Goal: Task Accomplishment & Management: Complete application form

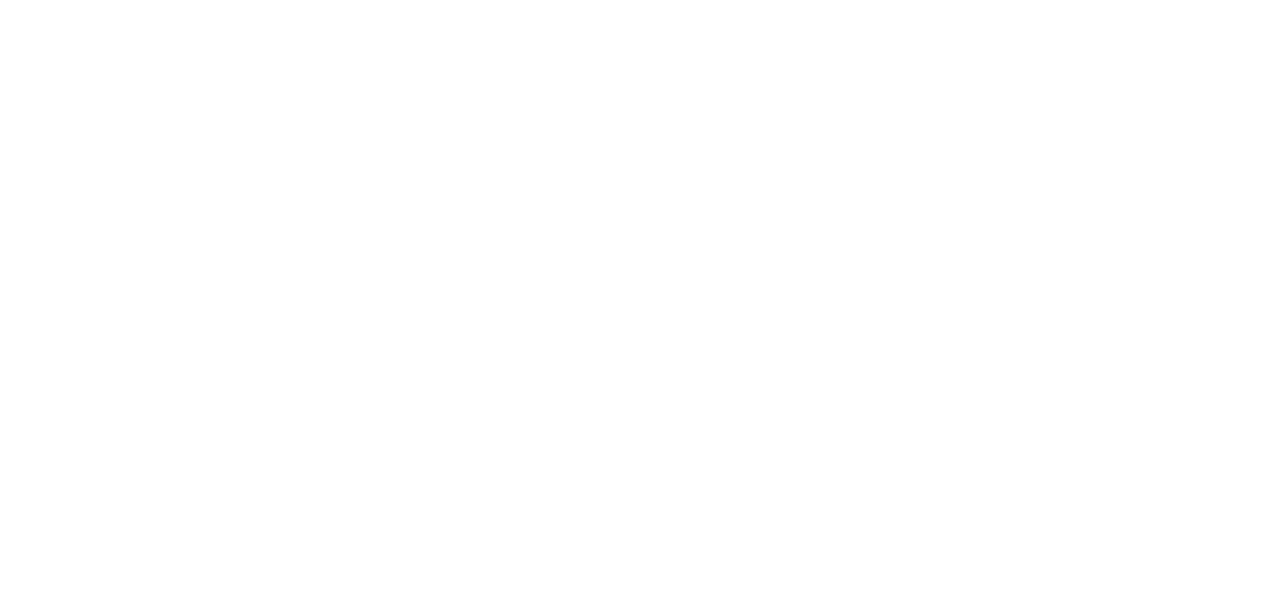
click at [0, 0] on html at bounding box center [0, 0] width 0 height 0
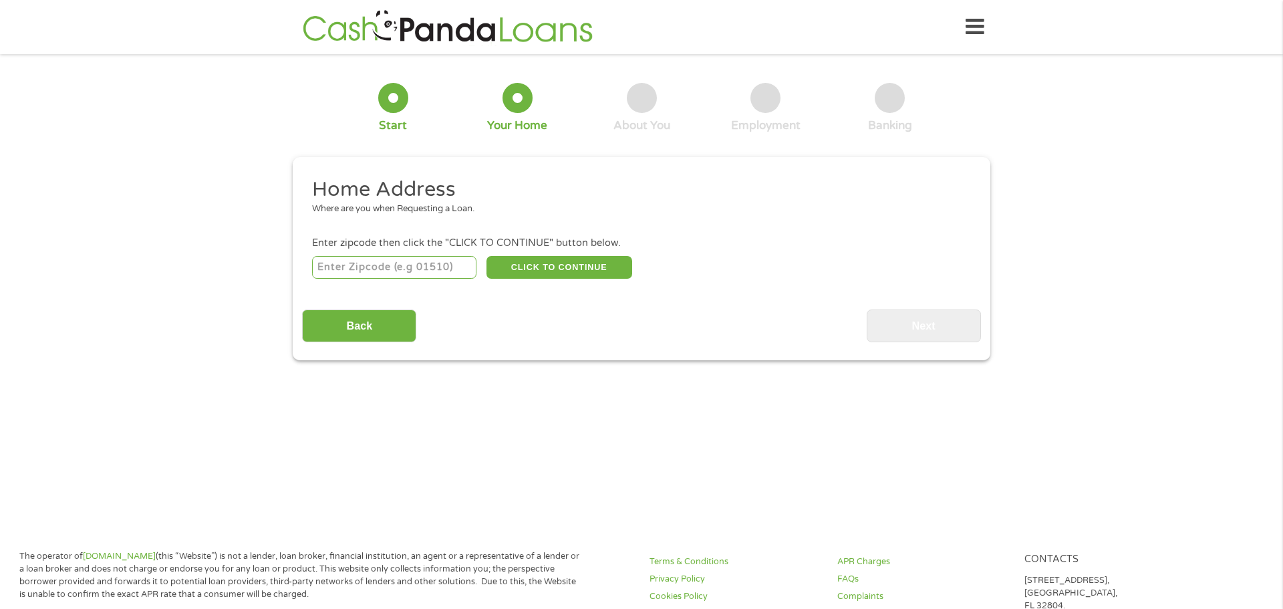
click at [386, 269] on input "number" at bounding box center [394, 267] width 165 height 23
type input "22406"
click at [540, 269] on button "CLICK TO CONTINUE" at bounding box center [560, 267] width 146 height 23
type input "22406"
type input "[GEOGRAPHIC_DATA]"
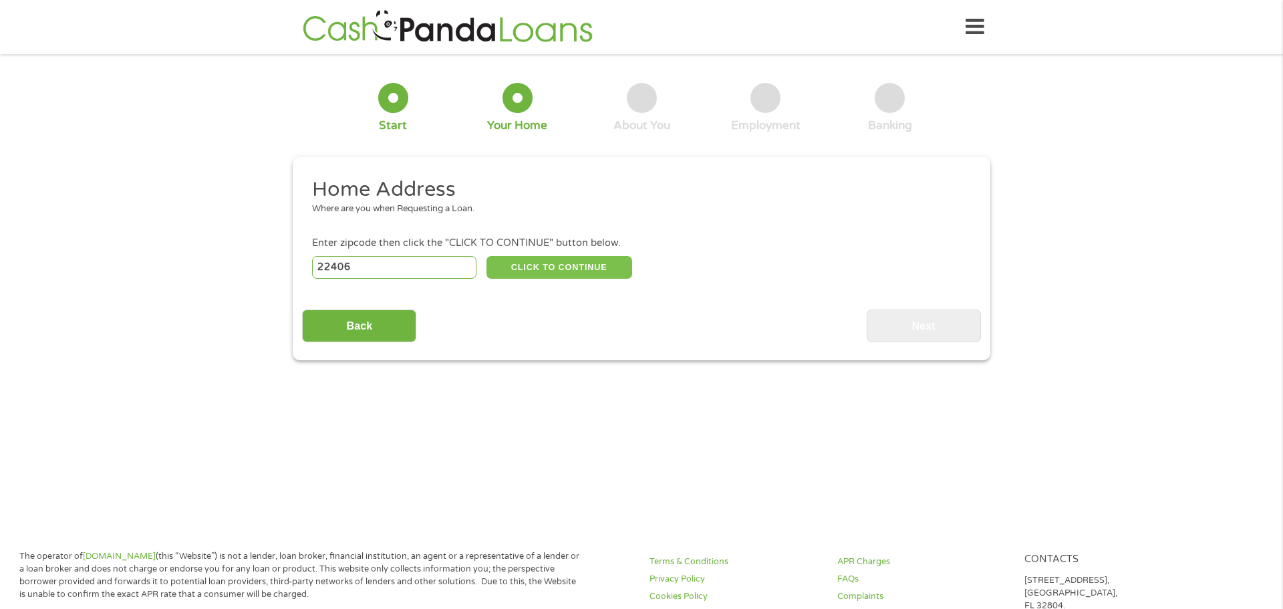
select select "[US_STATE]"
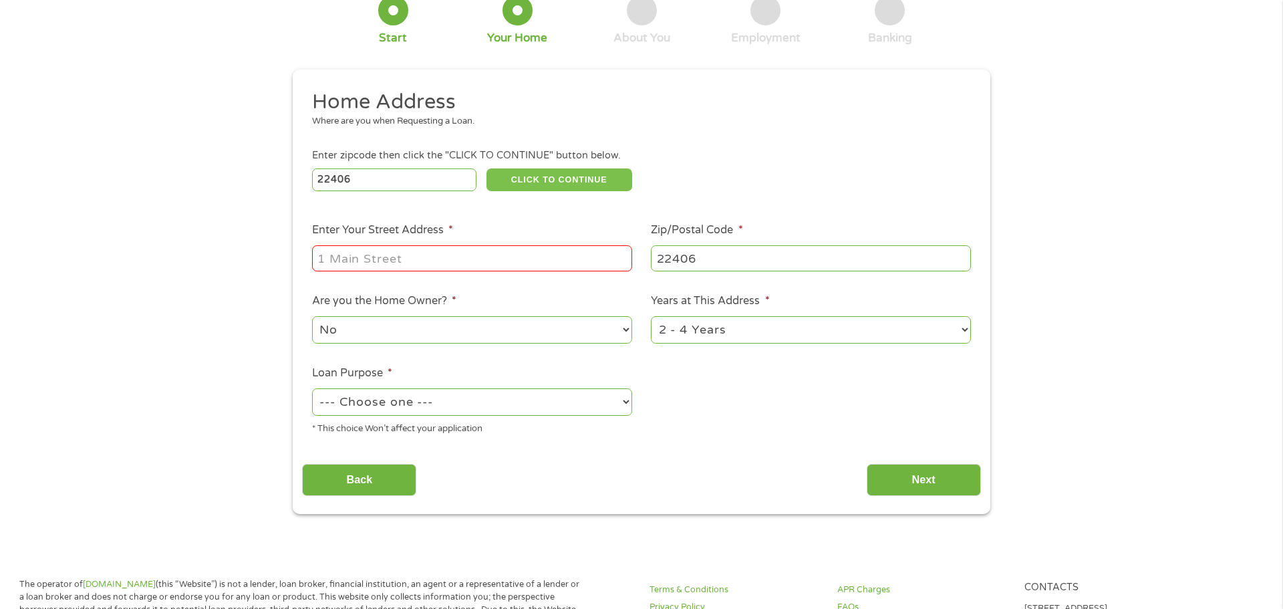
scroll to position [86, 0]
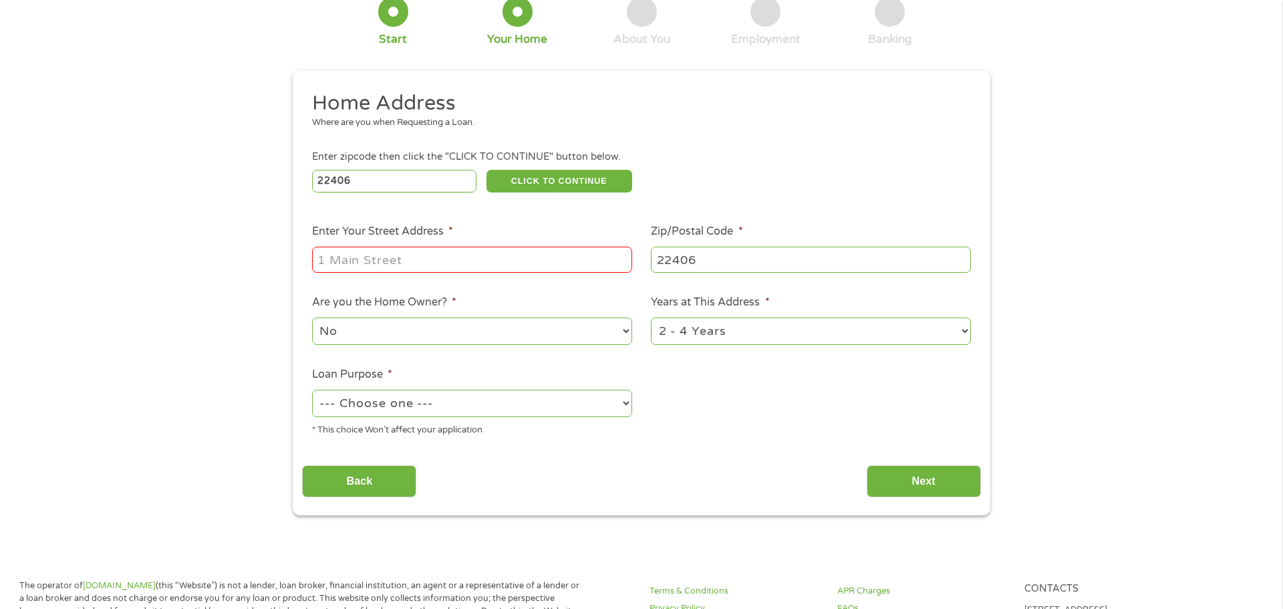
click at [343, 259] on input "Enter Your Street Address *" at bounding box center [472, 259] width 320 height 25
click at [373, 404] on select "--- Choose one --- Pay Bills Debt Consolidation Home Improvement Major Purchase…" at bounding box center [472, 403] width 320 height 27
select select "other"
click at [312, 391] on select "--- Choose one --- Pay Bills Debt Consolidation Home Improvement Major Purchase…" at bounding box center [472, 403] width 320 height 27
click at [343, 261] on input "Enter Your Street Address *" at bounding box center [472, 259] width 320 height 25
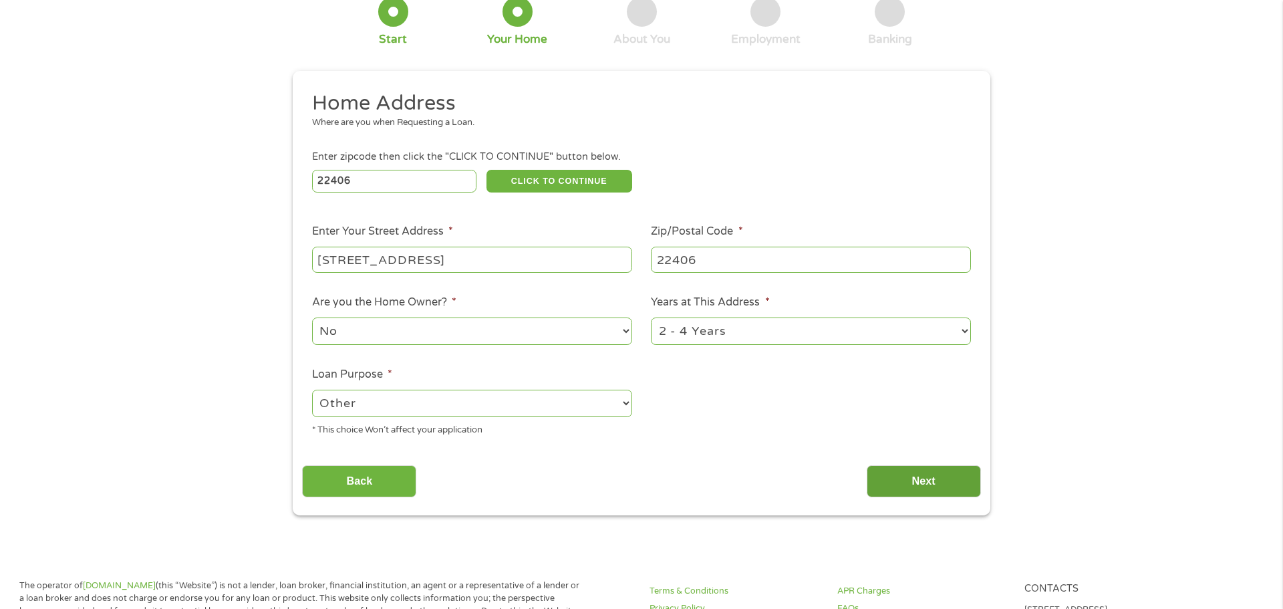
type input "[STREET_ADDRESS]"
click at [943, 479] on input "Next" at bounding box center [924, 481] width 114 height 33
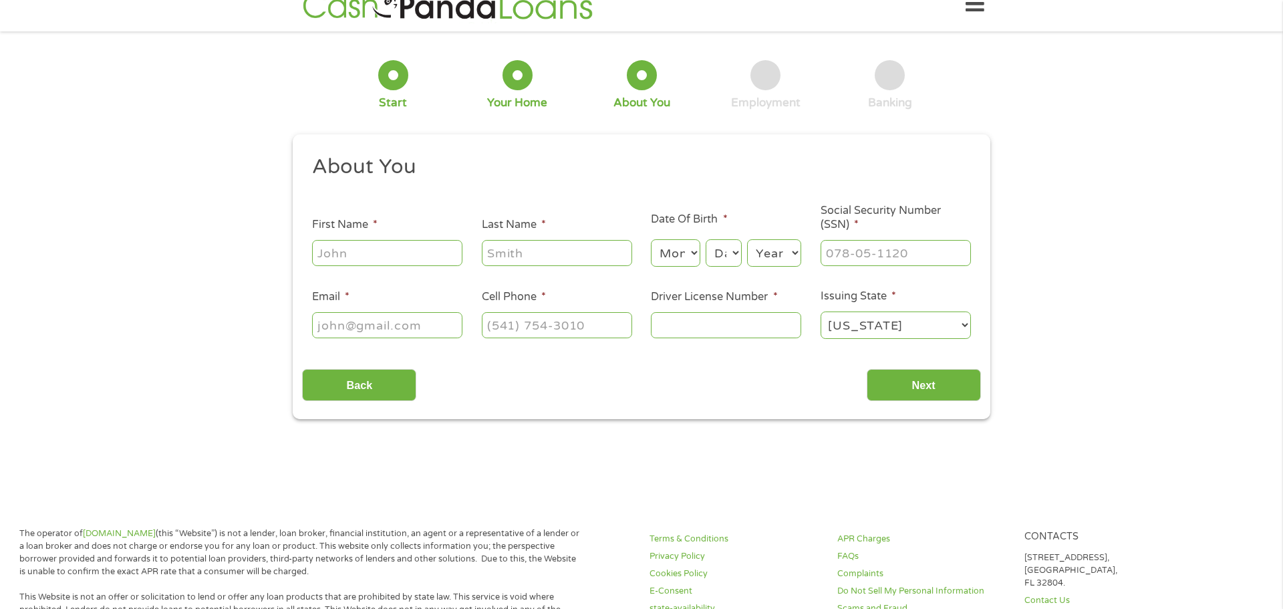
scroll to position [5, 5]
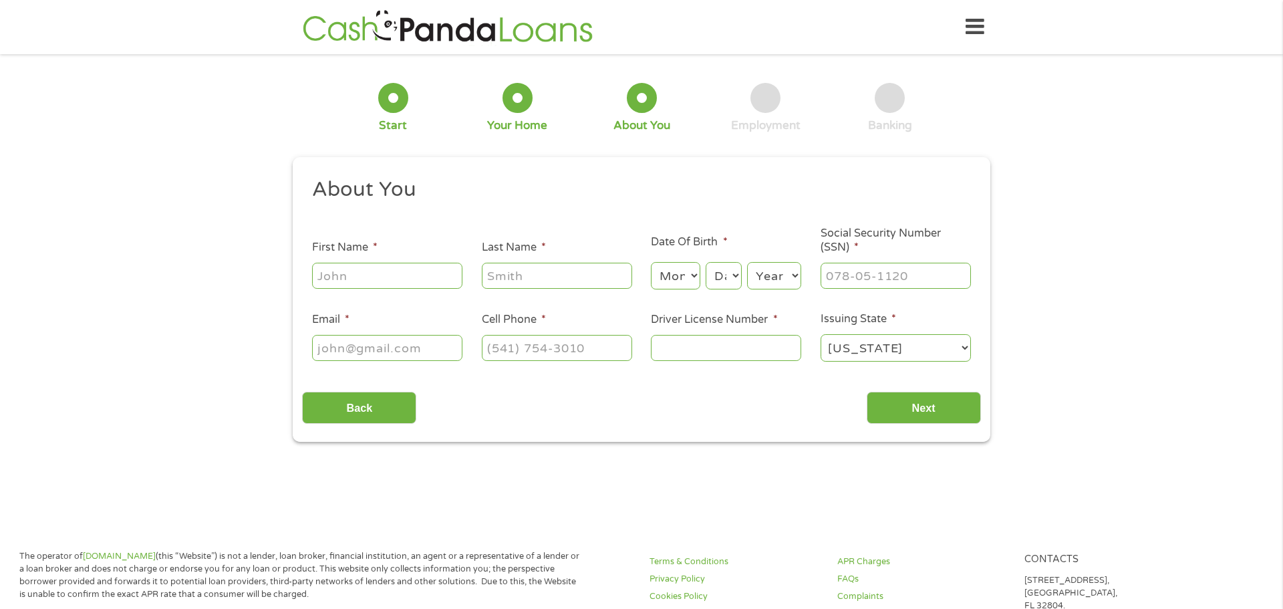
click at [328, 276] on input "First Name *" at bounding box center [387, 275] width 150 height 25
type input "[PERSON_NAME]"
click at [507, 277] on input "Last Name *" at bounding box center [557, 275] width 150 height 25
type input "[PERSON_NAME]"
click at [684, 272] on select "Month 1 2 3 4 5 6 7 8 9 10 11 12" at bounding box center [675, 275] width 49 height 27
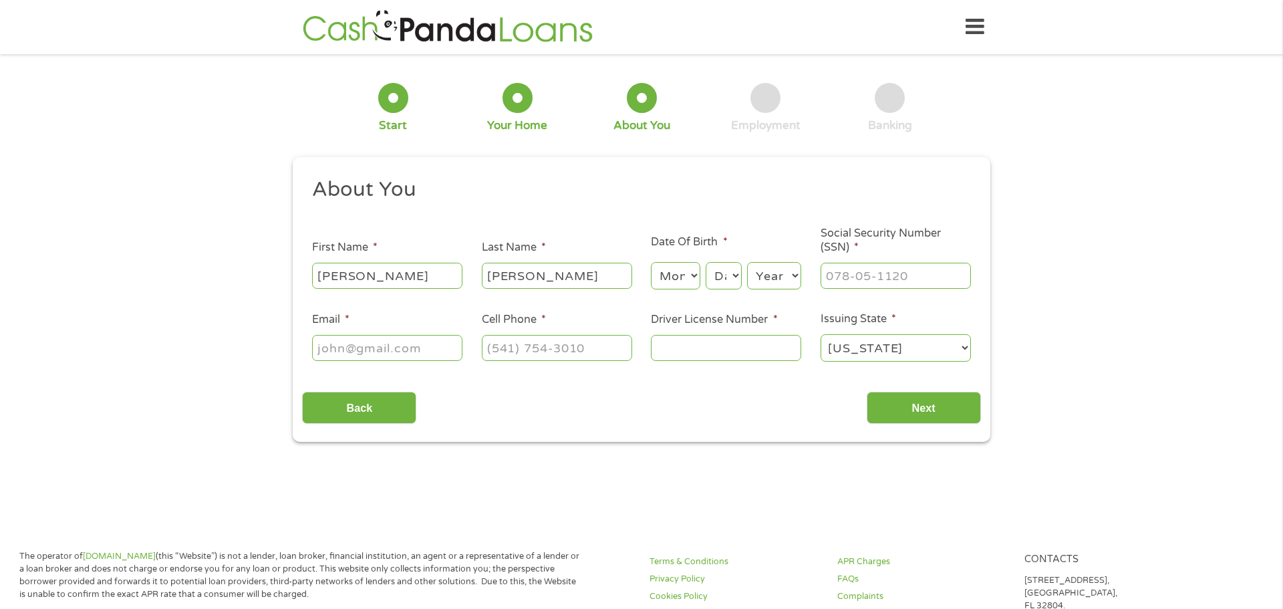
select select "7"
click at [651, 262] on select "Month 1 2 3 4 5 6 7 8 9 10 11 12" at bounding box center [675, 275] width 49 height 27
click at [719, 270] on select "Day 1 2 3 4 5 6 7 8 9 10 11 12 13 14 15 16 17 18 19 20 21 22 23 24 25 26 27 28 …" at bounding box center [724, 275] width 36 height 27
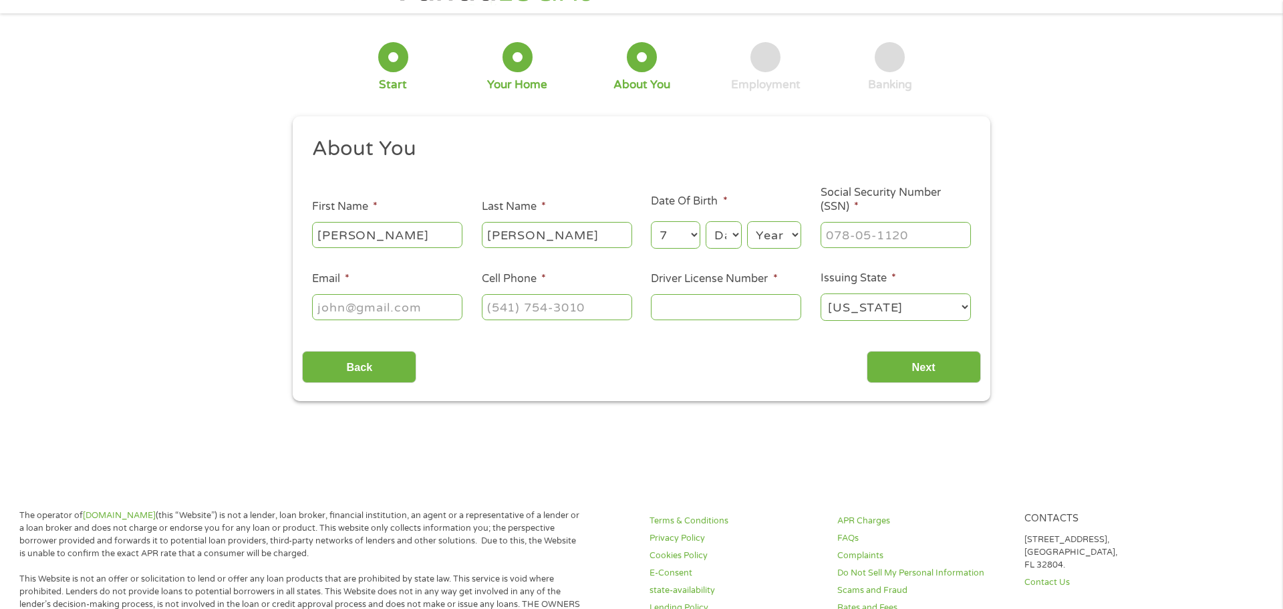
scroll to position [48, 0]
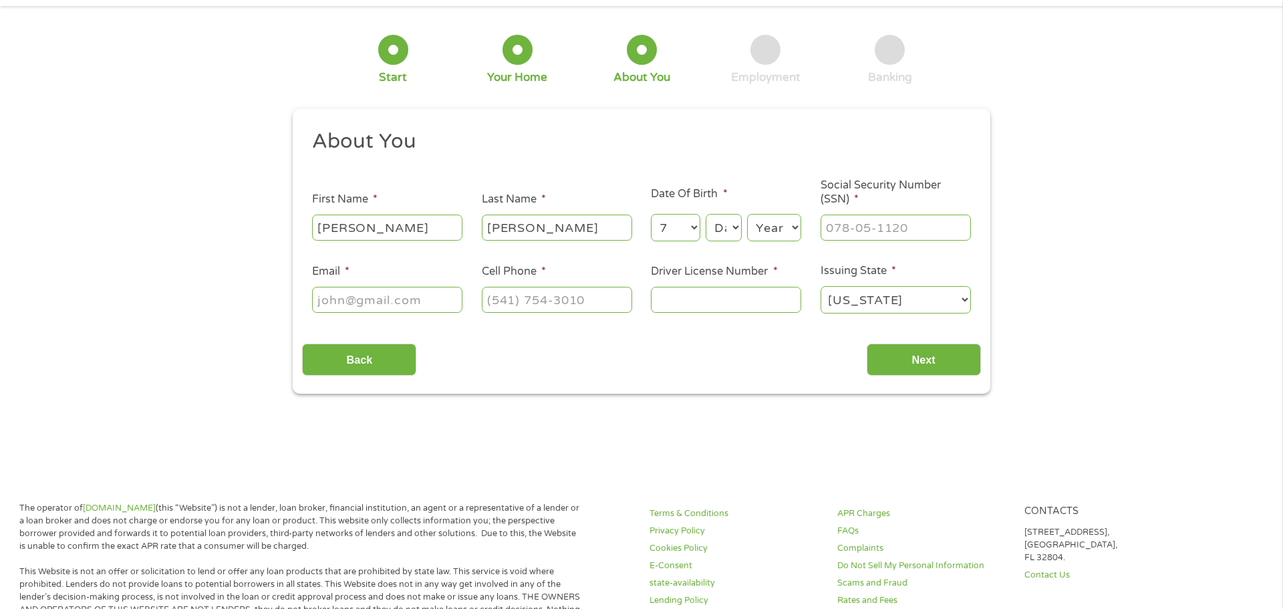
click at [722, 227] on select "Day 1 2 3 4 5 6 7 8 9 10 11 12 13 14 15 16 17 18 19 20 21 22 23 24 25 26 27 28 …" at bounding box center [724, 227] width 36 height 27
select select "23"
click at [706, 214] on select "Day 1 2 3 4 5 6 7 8 9 10 11 12 13 14 15 16 17 18 19 20 21 22 23 24 25 26 27 28 …" at bounding box center [724, 227] width 36 height 27
click at [760, 224] on select "Year [DATE] 2006 2005 2004 2003 2002 2001 2000 1999 1998 1997 1996 1995 1994 19…" at bounding box center [774, 227] width 54 height 27
select select "1962"
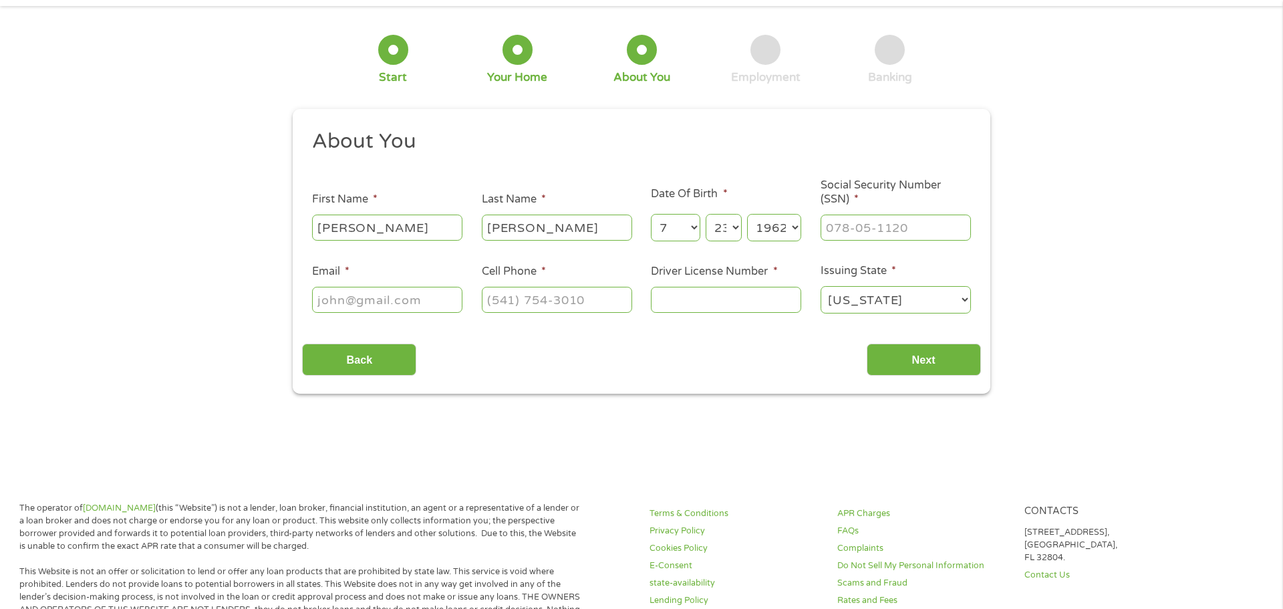
click at [747, 214] on select "Year [DATE] 2006 2005 2004 2003 2002 2001 2000 1999 1998 1997 1996 1995 1994 19…" at bounding box center [774, 227] width 54 height 27
click at [842, 227] on input "___-__-____" at bounding box center [896, 227] width 150 height 25
type input "217-82-9261"
click at [328, 299] on input "Email *" at bounding box center [387, 299] width 150 height 25
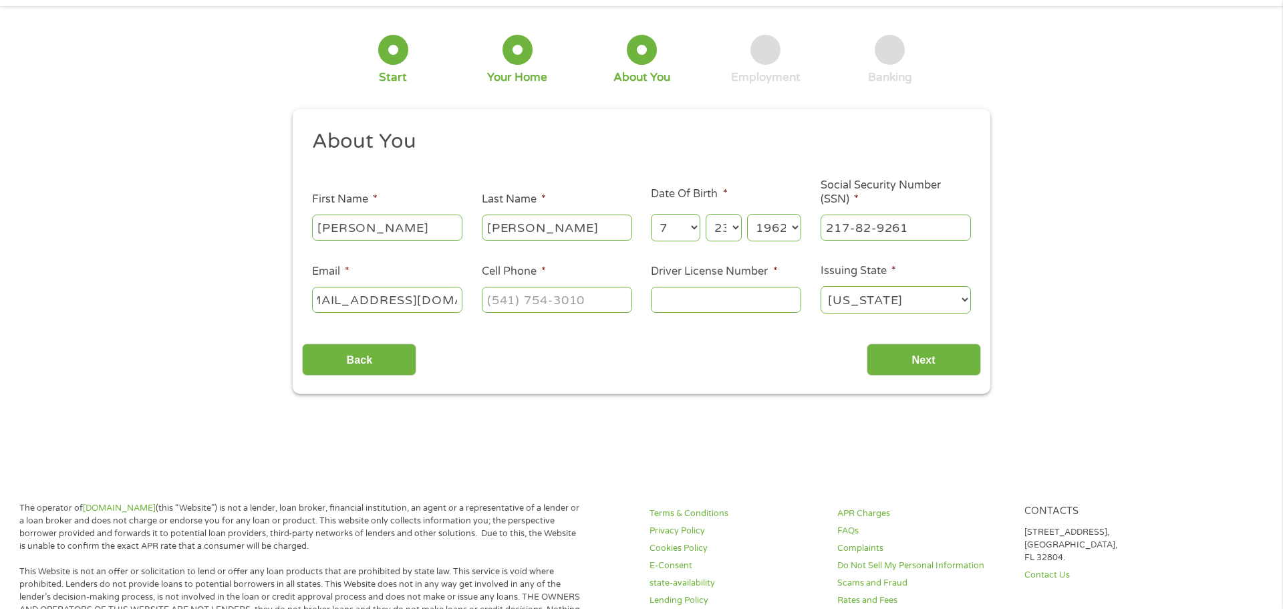
click at [315, 300] on li "Email * [EMAIL_ADDRESS][DOMAIN_NAME]" at bounding box center [387, 288] width 170 height 51
click at [318, 300] on input "[EMAIL_ADDRESS][DOMAIN_NAME]" at bounding box center [387, 299] width 150 height 25
type input "m"
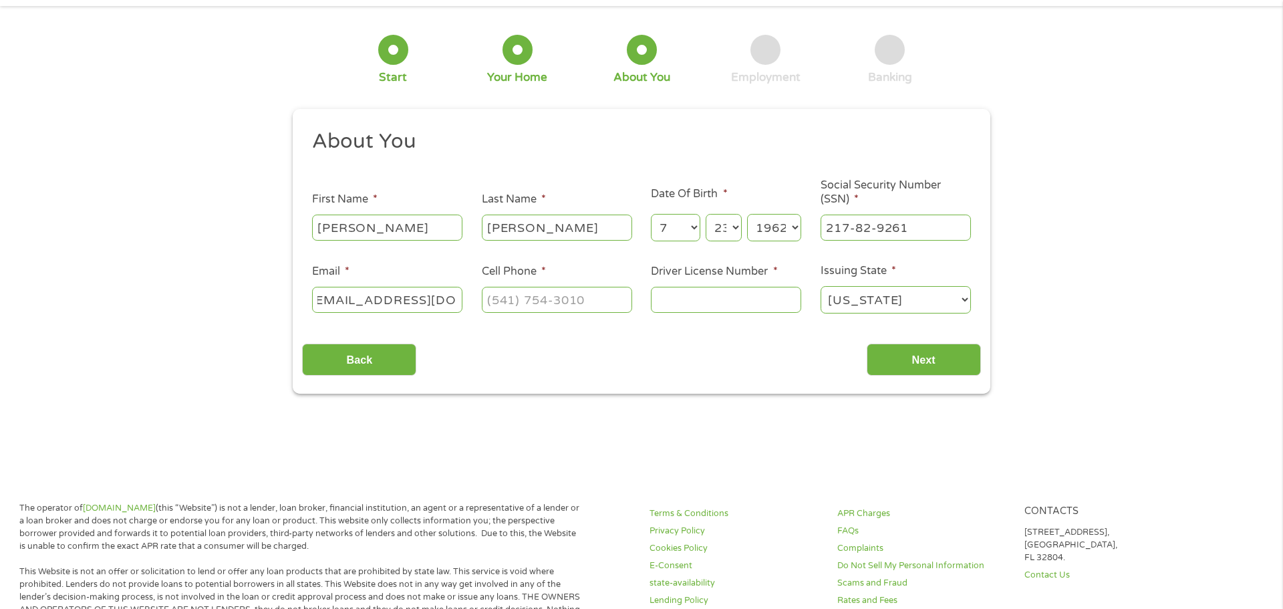
type input "[EMAIL_ADDRESS][DOMAIN_NAME]"
click at [503, 300] on input "(___) ___-____" at bounding box center [557, 299] width 150 height 25
type input "[PHONE_NUMBER]"
click at [676, 297] on input "Driver License Number *" at bounding box center [726, 299] width 150 height 25
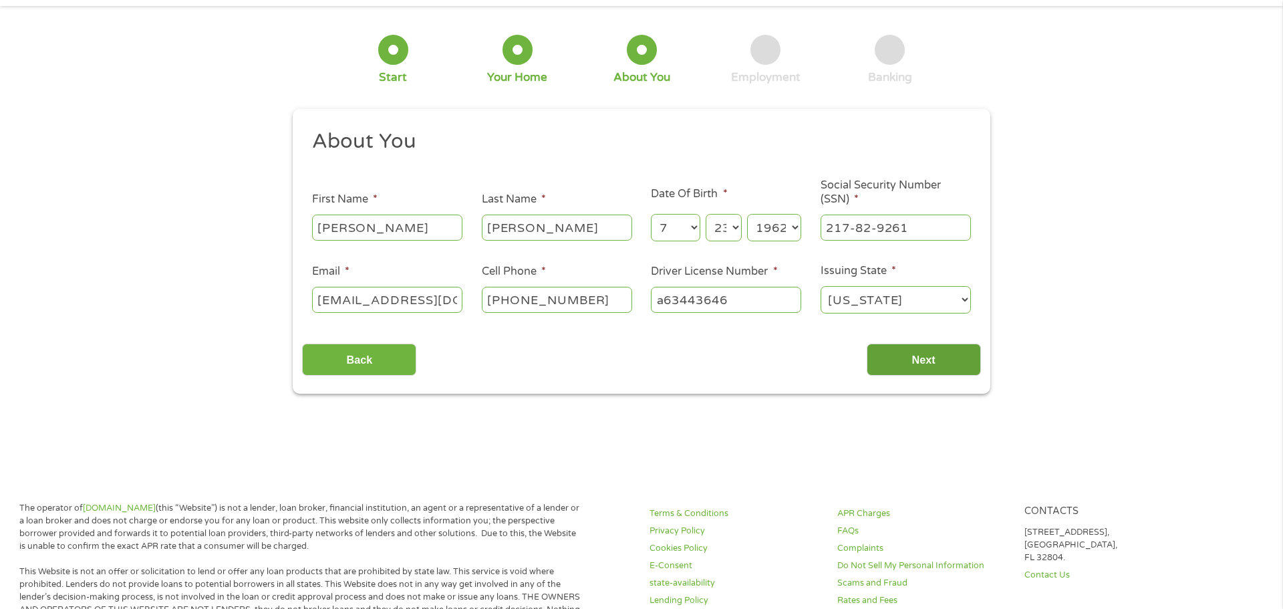
type input "a63443646"
click at [908, 360] on input "Next" at bounding box center [924, 360] width 114 height 33
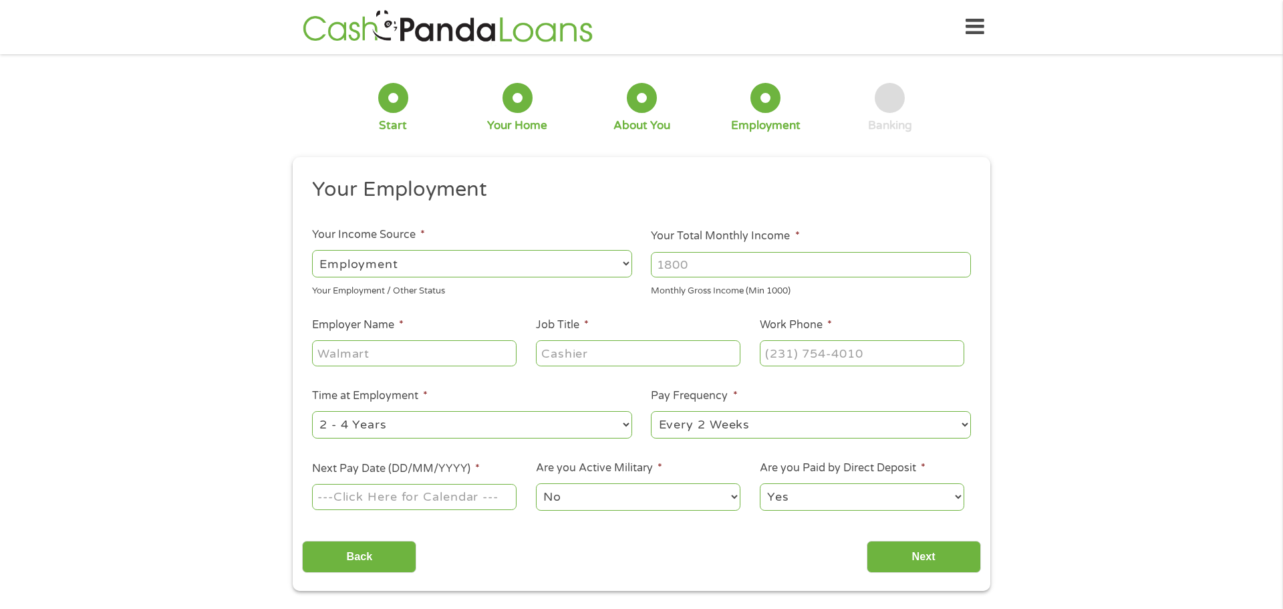
click at [364, 259] on select "--- Choose one --- Employment [DEMOGRAPHIC_DATA] Benefits" at bounding box center [472, 263] width 320 height 27
select select "benefits"
click at [312, 250] on select "--- Choose one --- Employment [DEMOGRAPHIC_DATA] Benefits" at bounding box center [472, 263] width 320 height 27
type input "Other"
type input "[PHONE_NUMBER]"
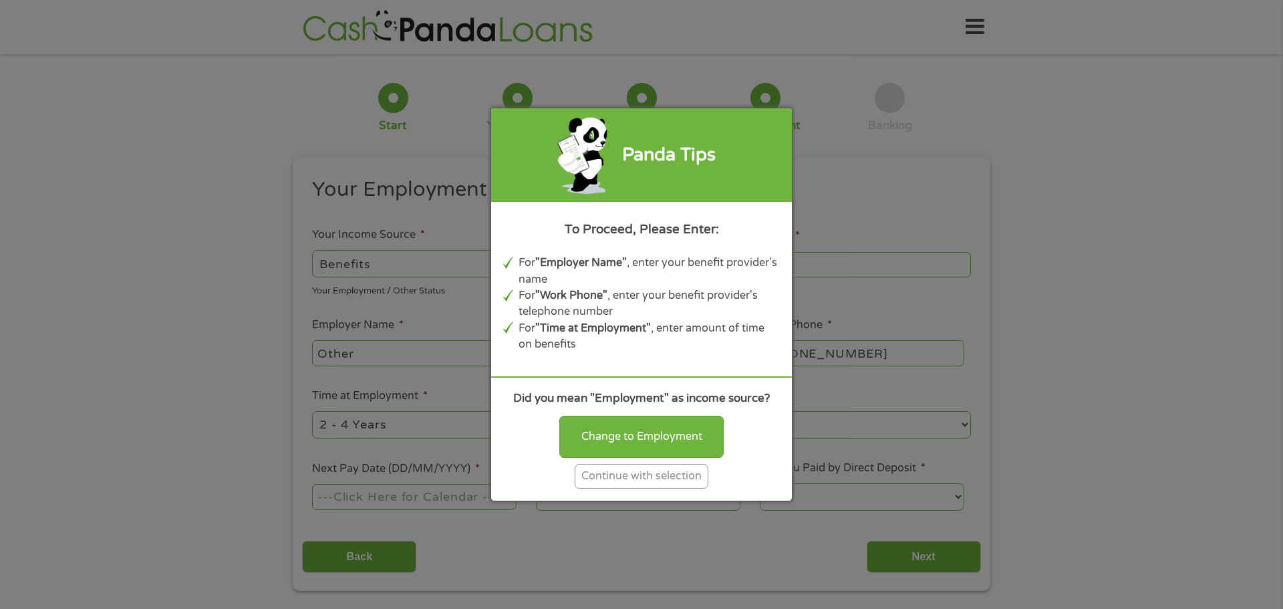
click at [337, 256] on div "Panda Tips To Proceed, Please Enter: For "Employer Name" , enter your benefit p…" at bounding box center [641, 304] width 1283 height 609
click at [344, 261] on div "Panda Tips To Proceed, Please Enter: For "Employer Name" , enter your benefit p…" at bounding box center [641, 304] width 1283 height 609
click at [647, 480] on div "Continue with selection" at bounding box center [642, 476] width 134 height 25
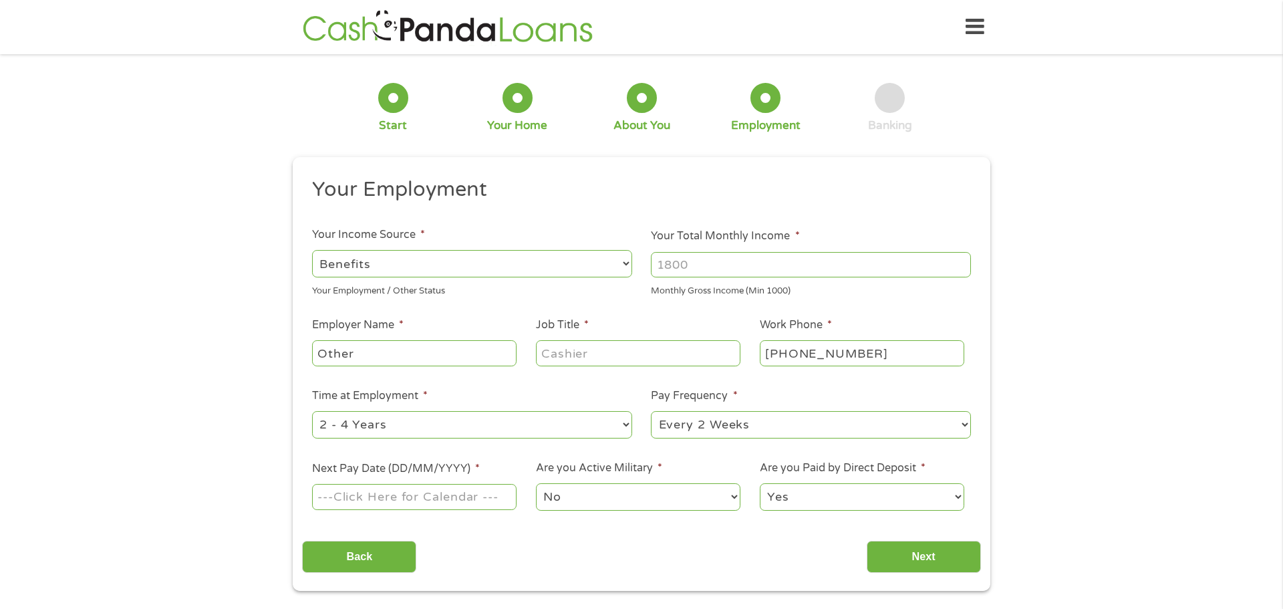
click at [353, 259] on select "--- Choose one --- Employment [DEMOGRAPHIC_DATA] Benefits" at bounding box center [472, 263] width 320 height 27
select select "selfEmployed"
click at [629, 266] on select "--- Choose one --- Employment [DEMOGRAPHIC_DATA] Benefits" at bounding box center [472, 263] width 320 height 27
click at [348, 355] on input "Other" at bounding box center [414, 352] width 205 height 25
type input "Othesocial securityr"
